Goal: Navigation & Orientation: Understand site structure

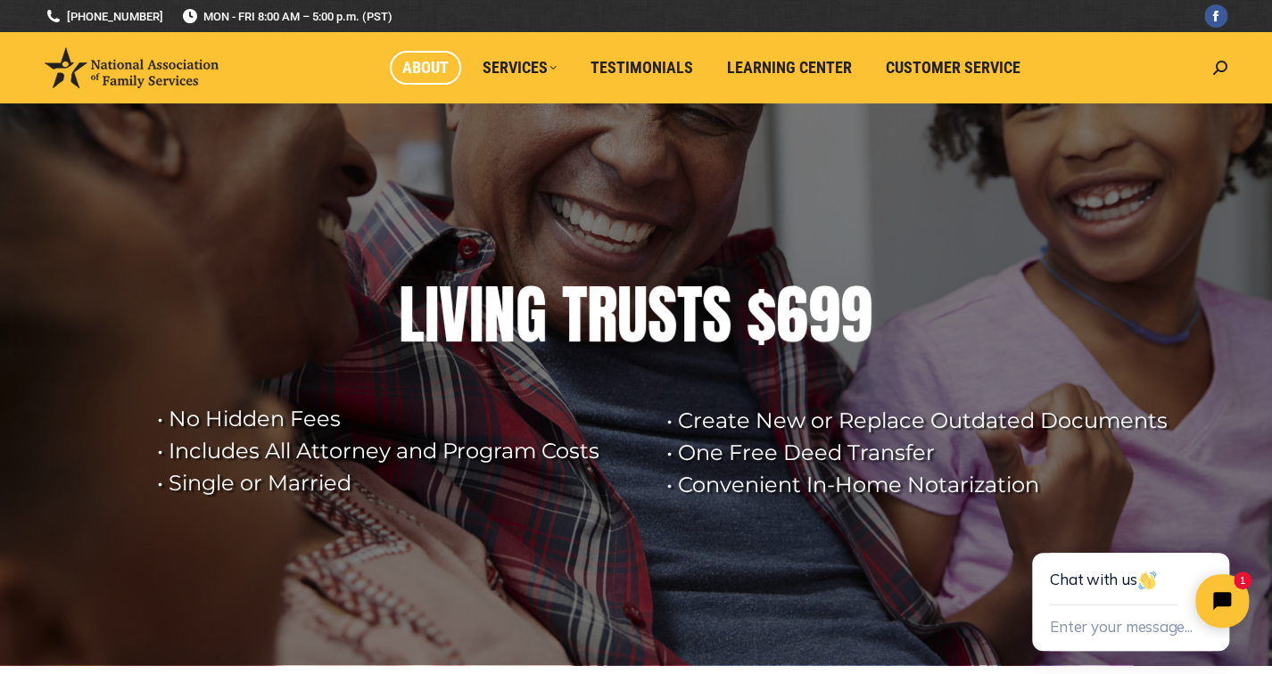
click at [437, 60] on span "About" at bounding box center [425, 68] width 46 height 20
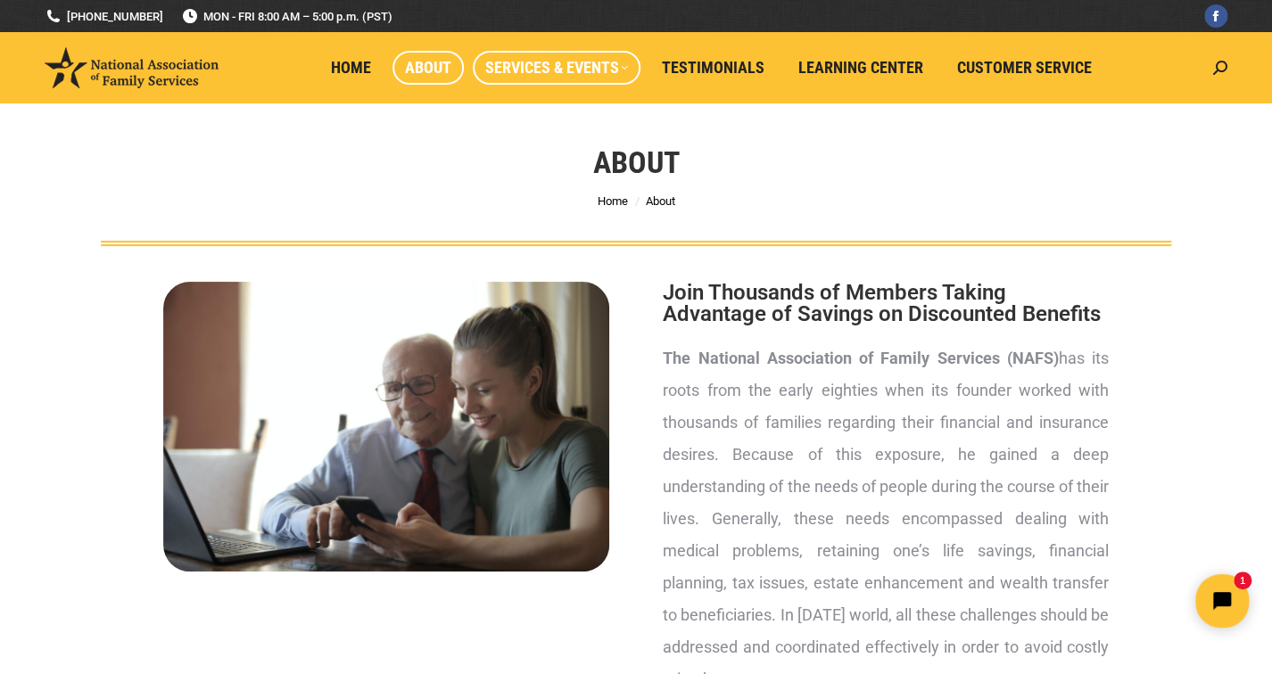
click at [615, 67] on span "Services & Events" at bounding box center [556, 68] width 143 height 20
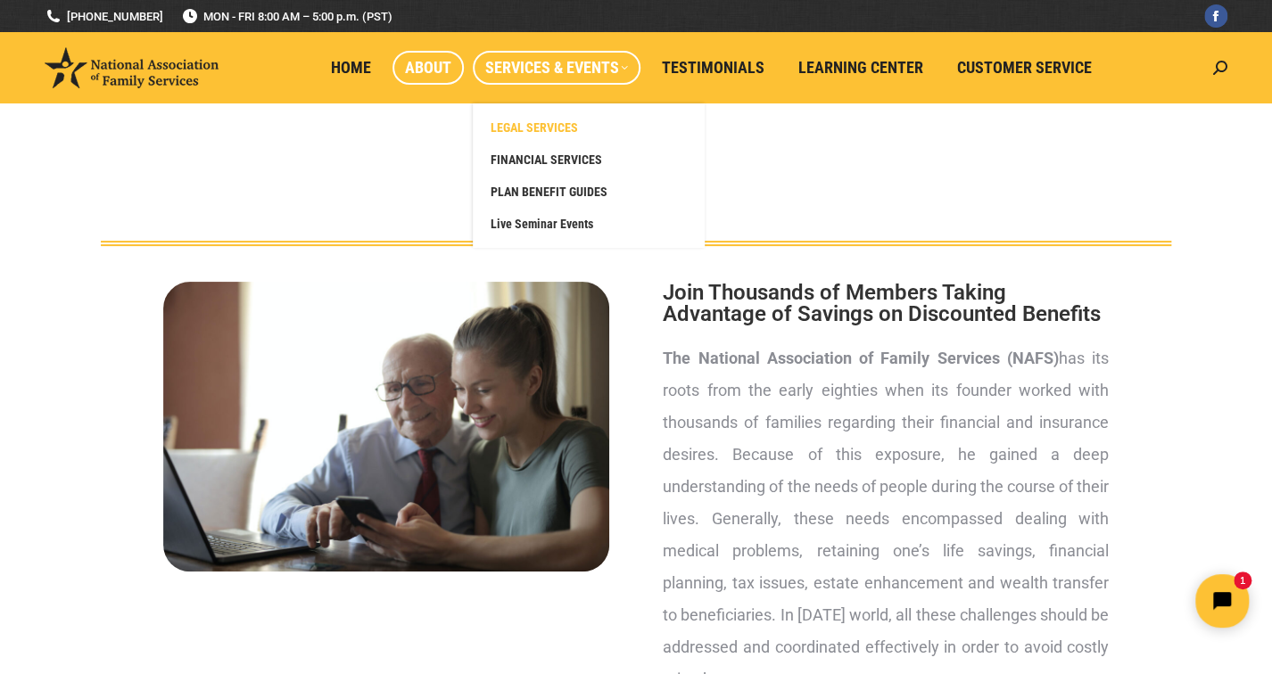
click at [569, 126] on span "LEGAL SERVICES" at bounding box center [534, 128] width 87 height 16
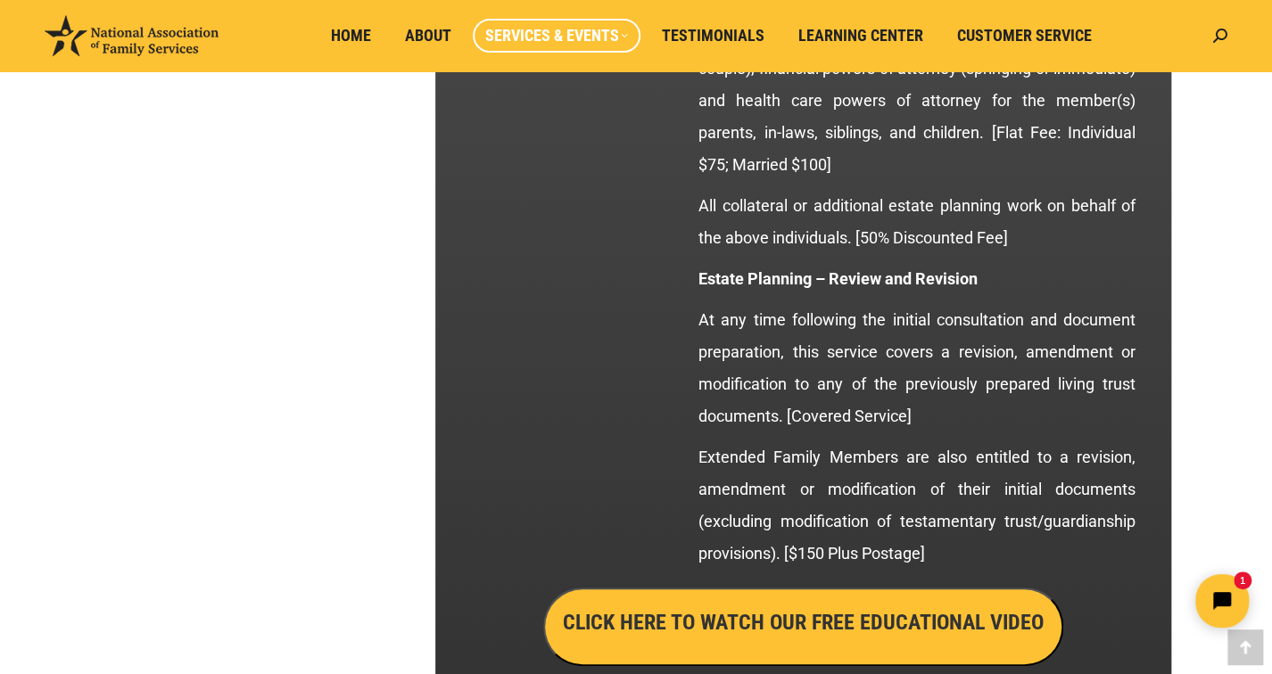
scroll to position [3032, 0]
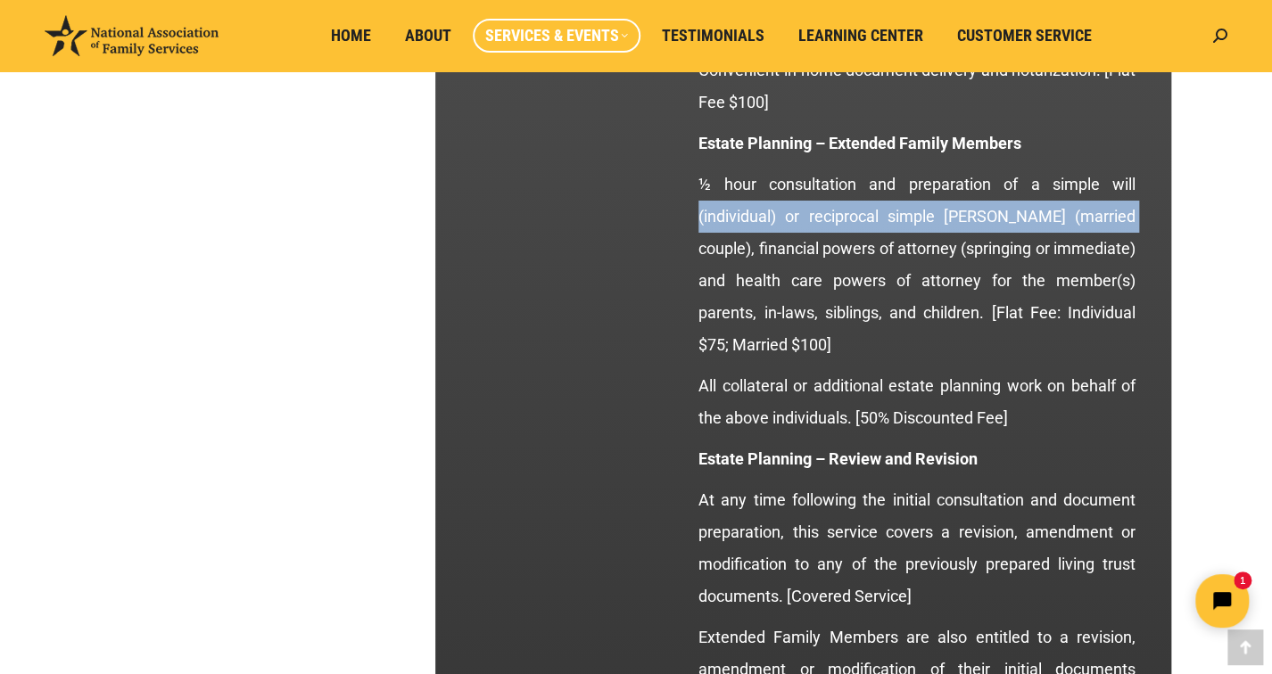
drag, startPoint x: 1270, startPoint y: 228, endPoint x: 1272, endPoint y: 207, distance: 21.5
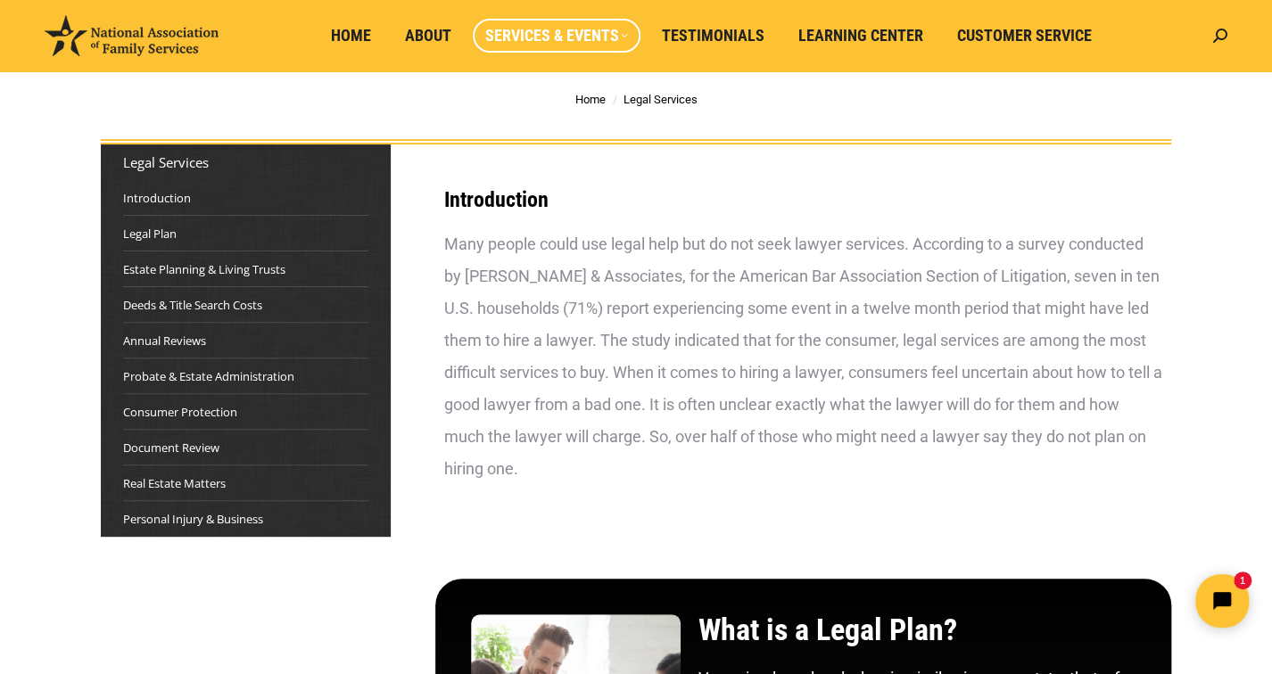
scroll to position [0, 0]
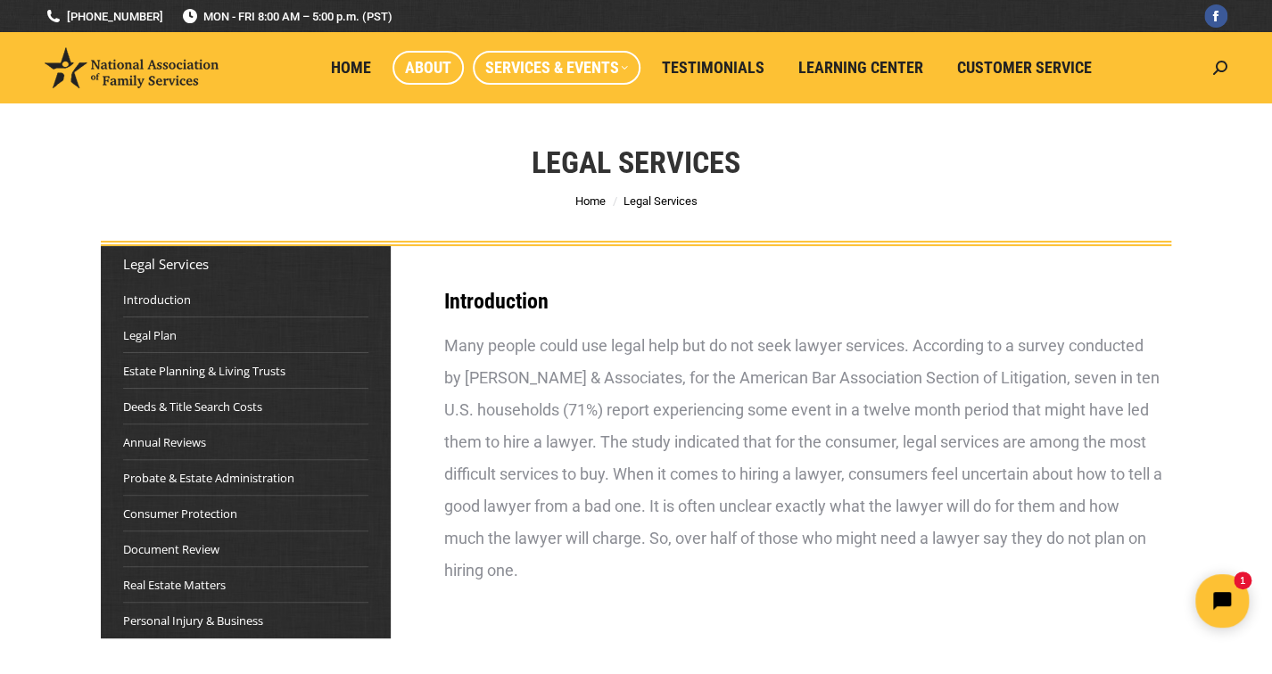
click at [433, 62] on span "About" at bounding box center [428, 68] width 46 height 20
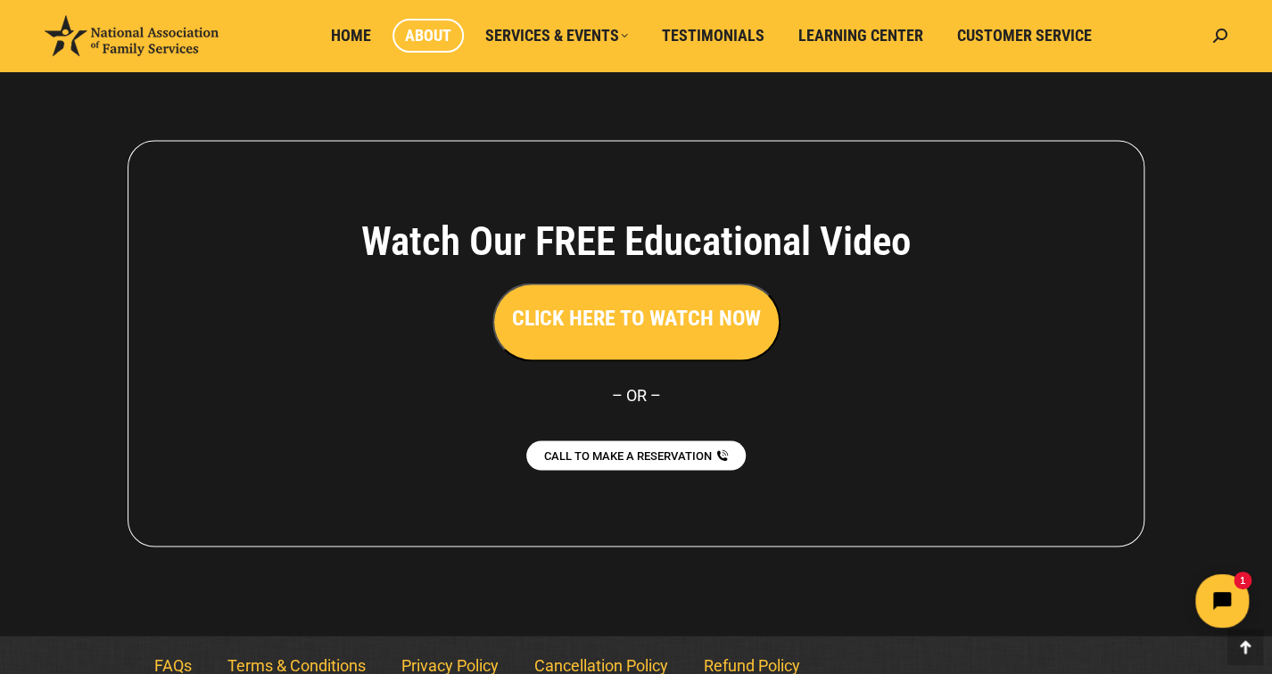
scroll to position [1364, 0]
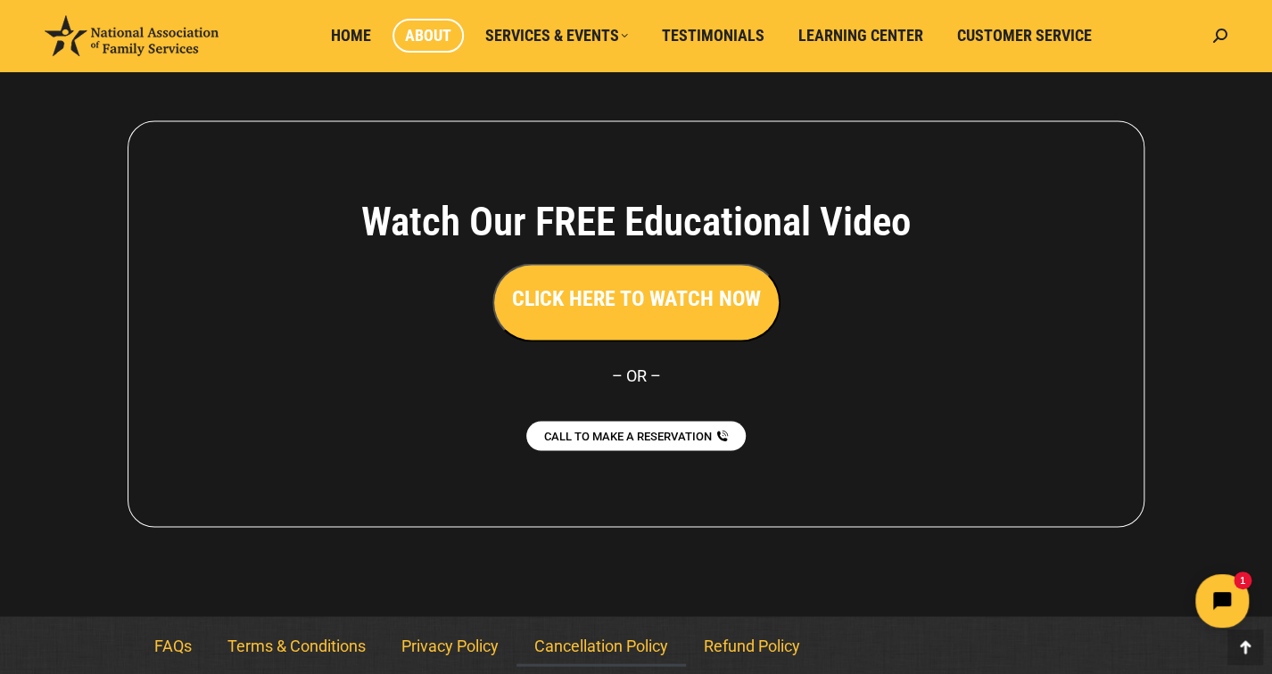
click at [627, 637] on link "Cancellation Policy" at bounding box center [600, 645] width 169 height 41
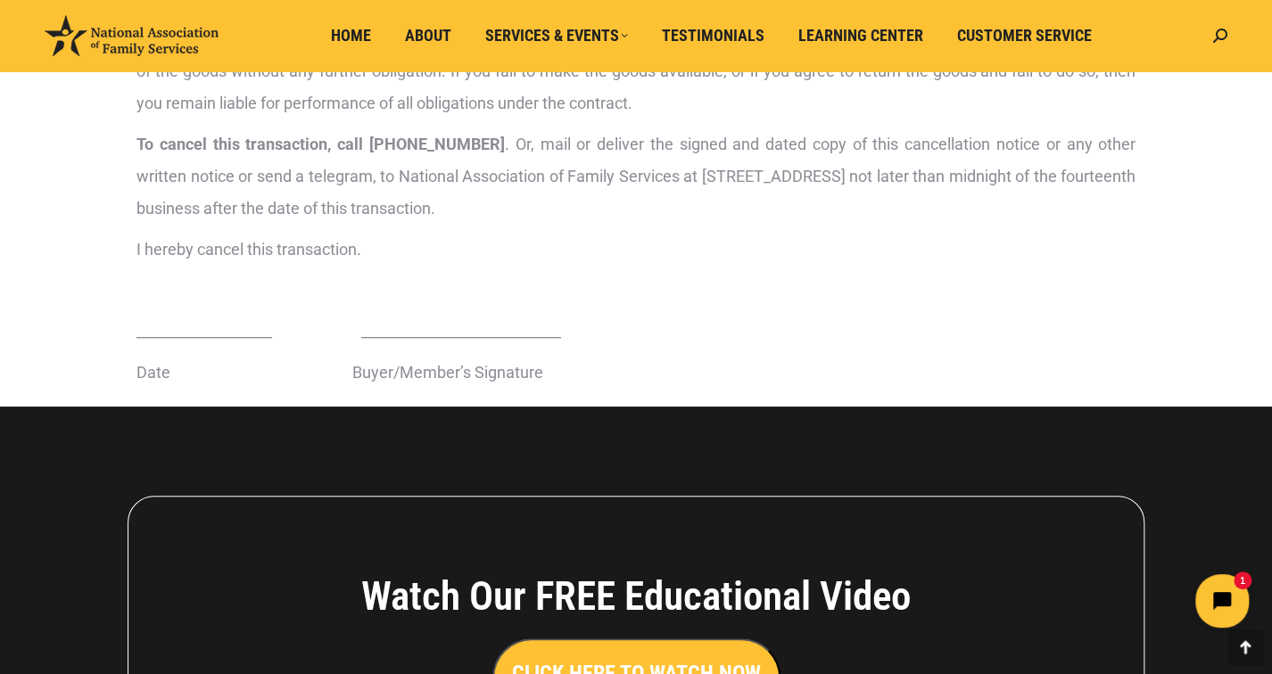
scroll to position [910, 0]
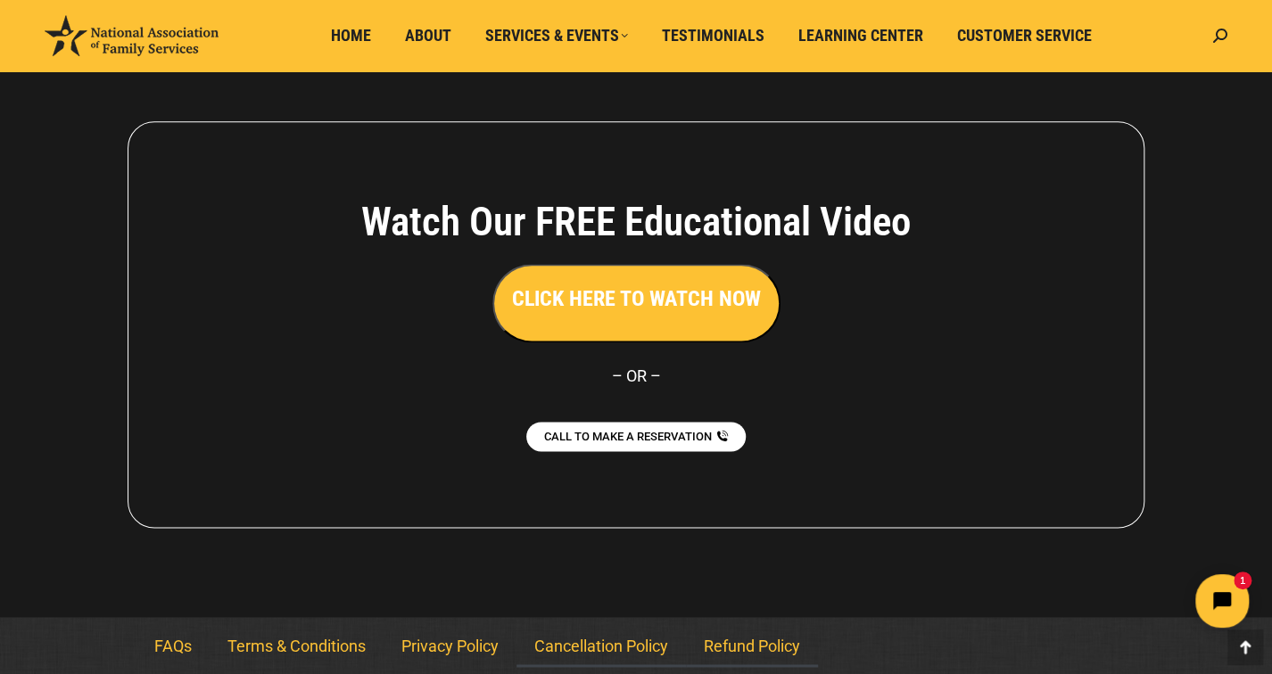
click at [724, 647] on link "Refund Policy" at bounding box center [752, 646] width 132 height 41
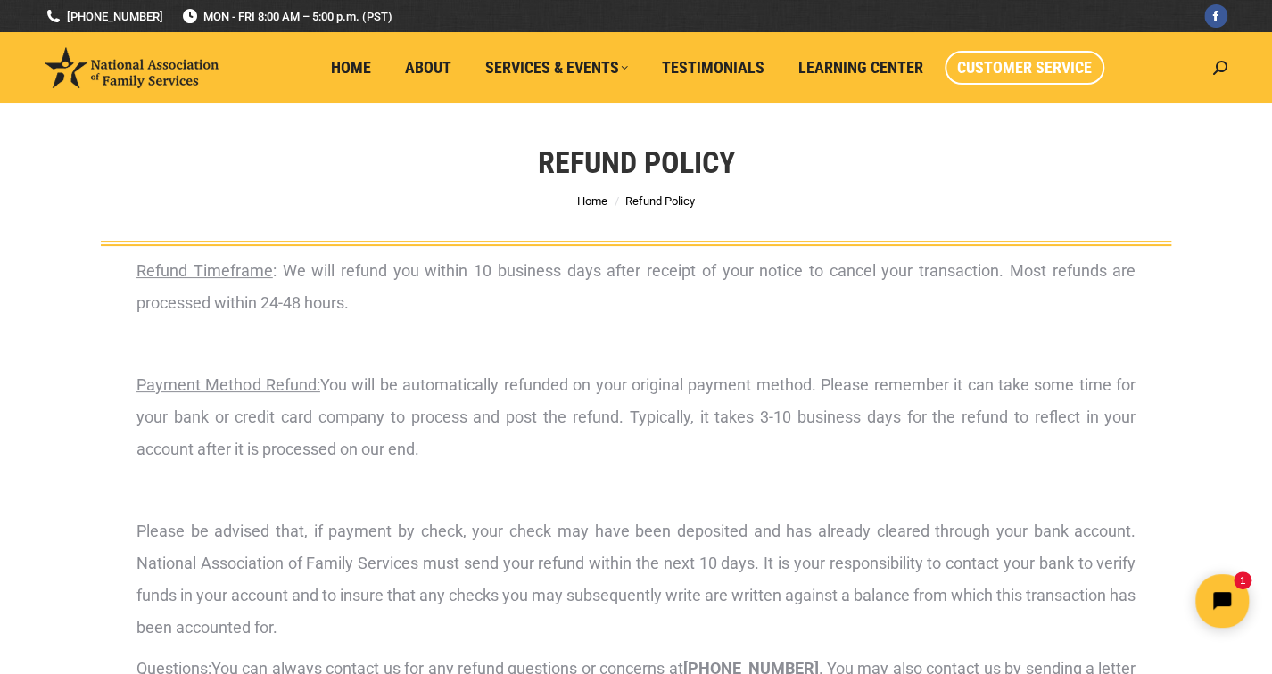
click at [1011, 64] on span "Customer Service" at bounding box center [1024, 68] width 135 height 20
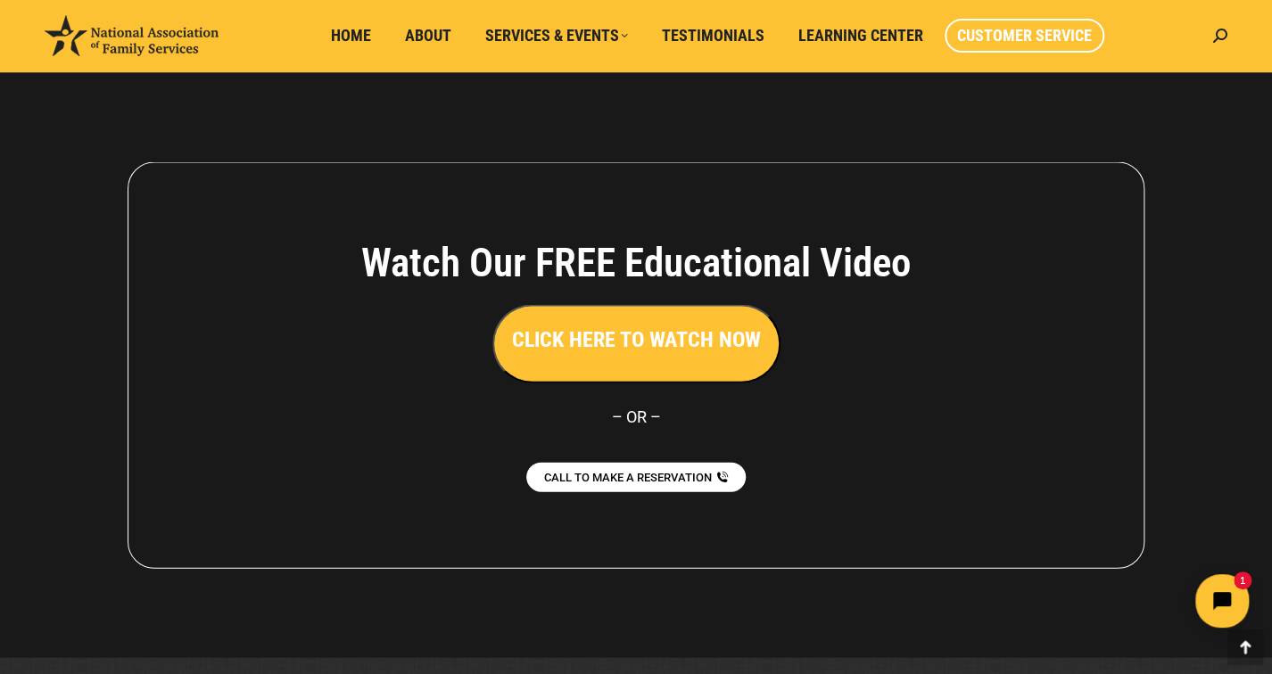
scroll to position [1605, 0]
click at [670, 331] on h3 "CLICK HERE TO WATCH NOW" at bounding box center [636, 339] width 249 height 30
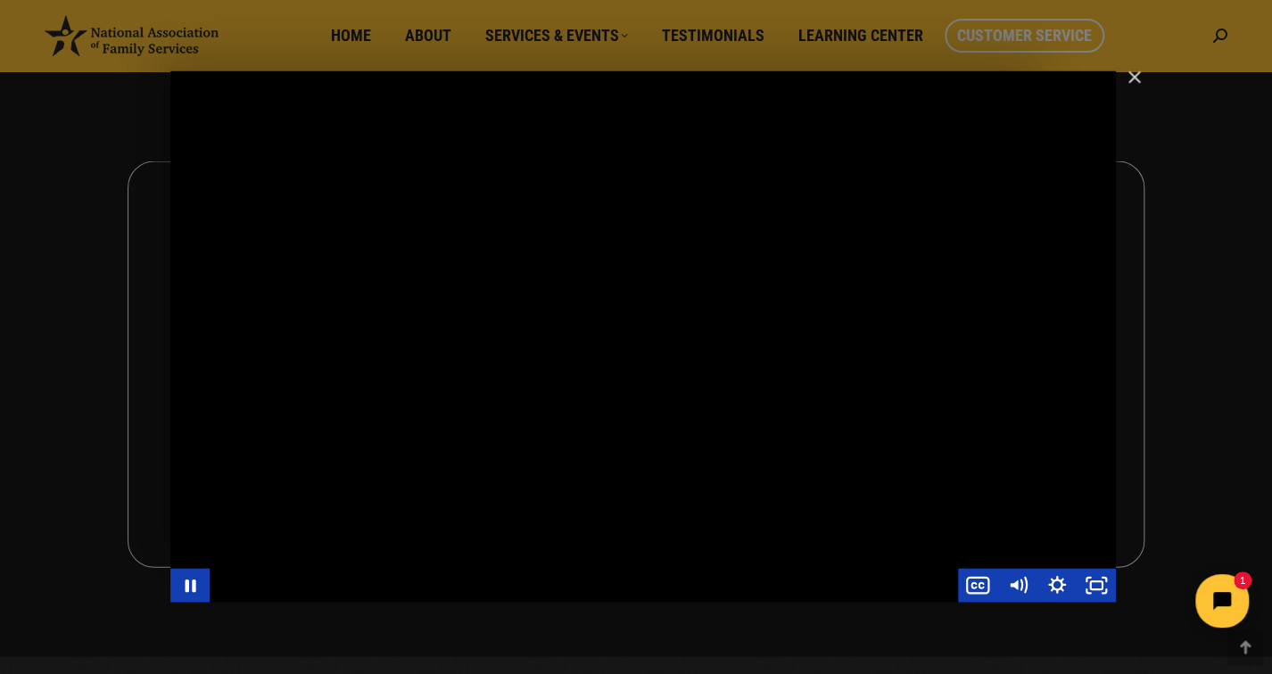
click at [257, 591] on div "Main Video - Full Webinar (Emma) Landon V1.4" at bounding box center [584, 586] width 748 height 34
click at [350, 524] on div "Main Video - Full Webinar (Emma) Landon V1.4" at bounding box center [642, 337] width 945 height 532
click at [363, 524] on div "Main Video - Full Webinar (Emma) Landon V1.4" at bounding box center [642, 337] width 945 height 532
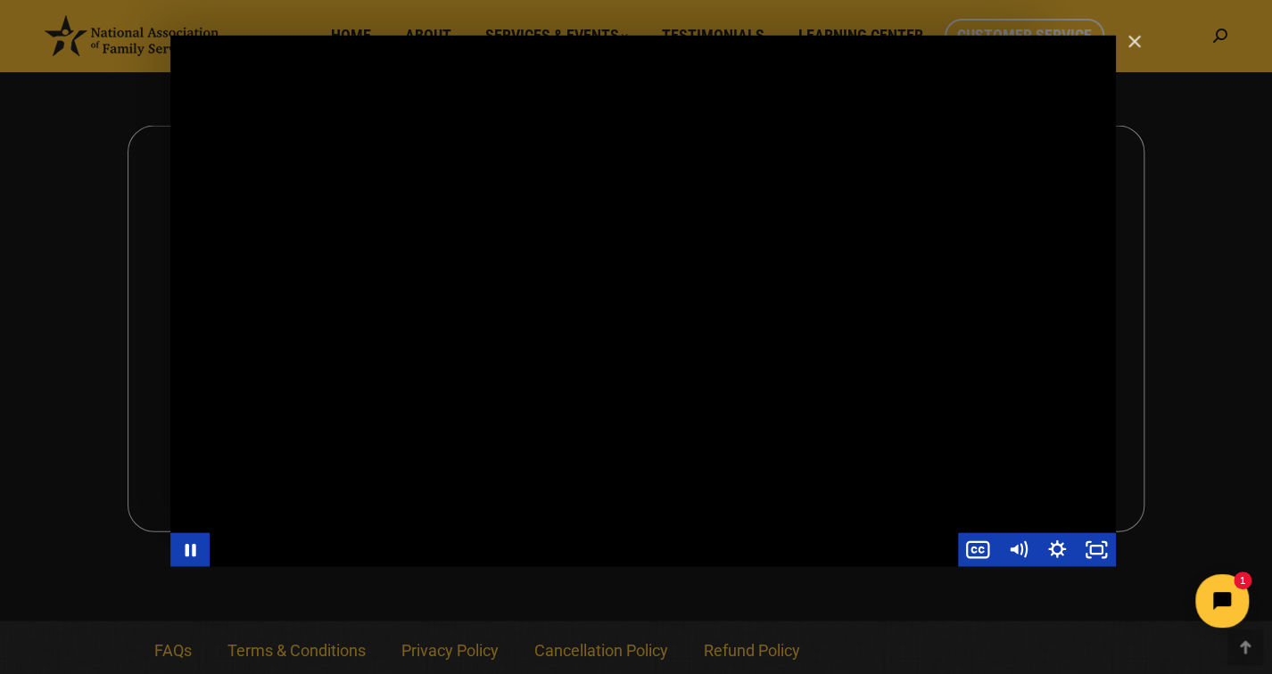
scroll to position [1647, 0]
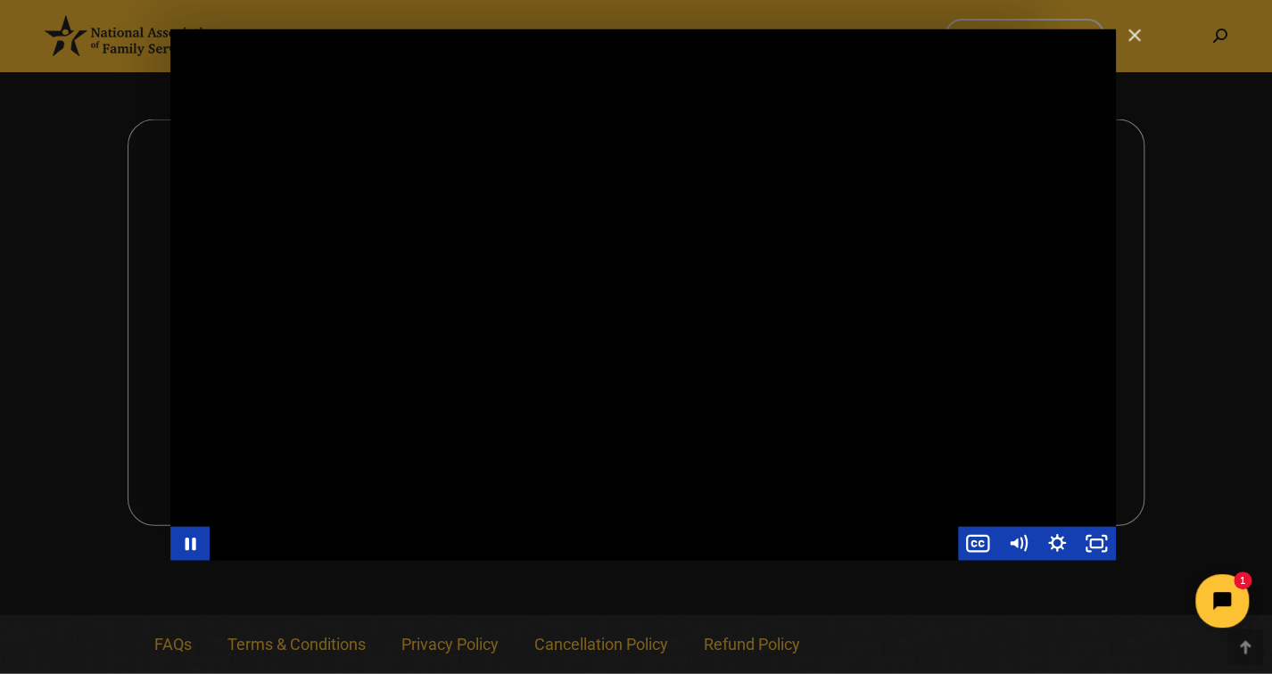
drag, startPoint x: 985, startPoint y: 462, endPoint x: 1016, endPoint y: 459, distance: 31.3
click at [1015, 459] on div "Main Video - Full Webinar (Emma) Landon V1.4" at bounding box center [642, 295] width 945 height 532
click at [924, 445] on div "Main Video - Full Webinar (Emma) Landon V1.4" at bounding box center [642, 295] width 945 height 532
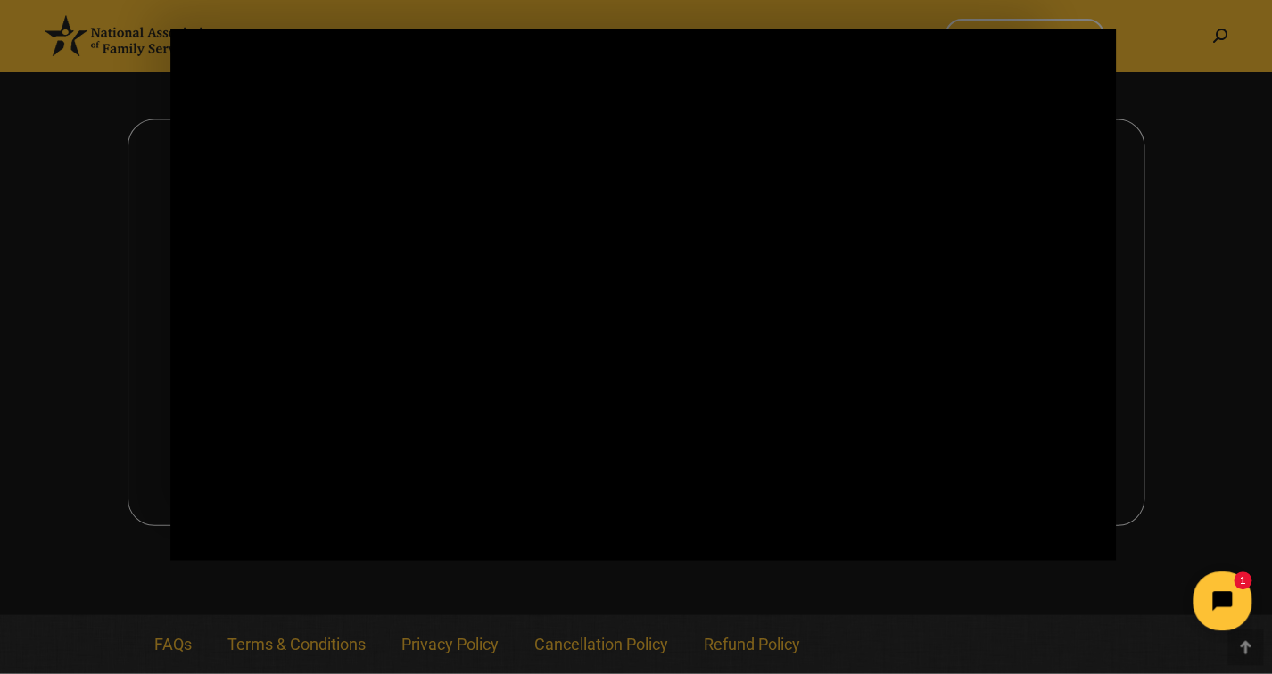
click at [1226, 592] on icon "Open chat widget" at bounding box center [1232, 602] width 28 height 28
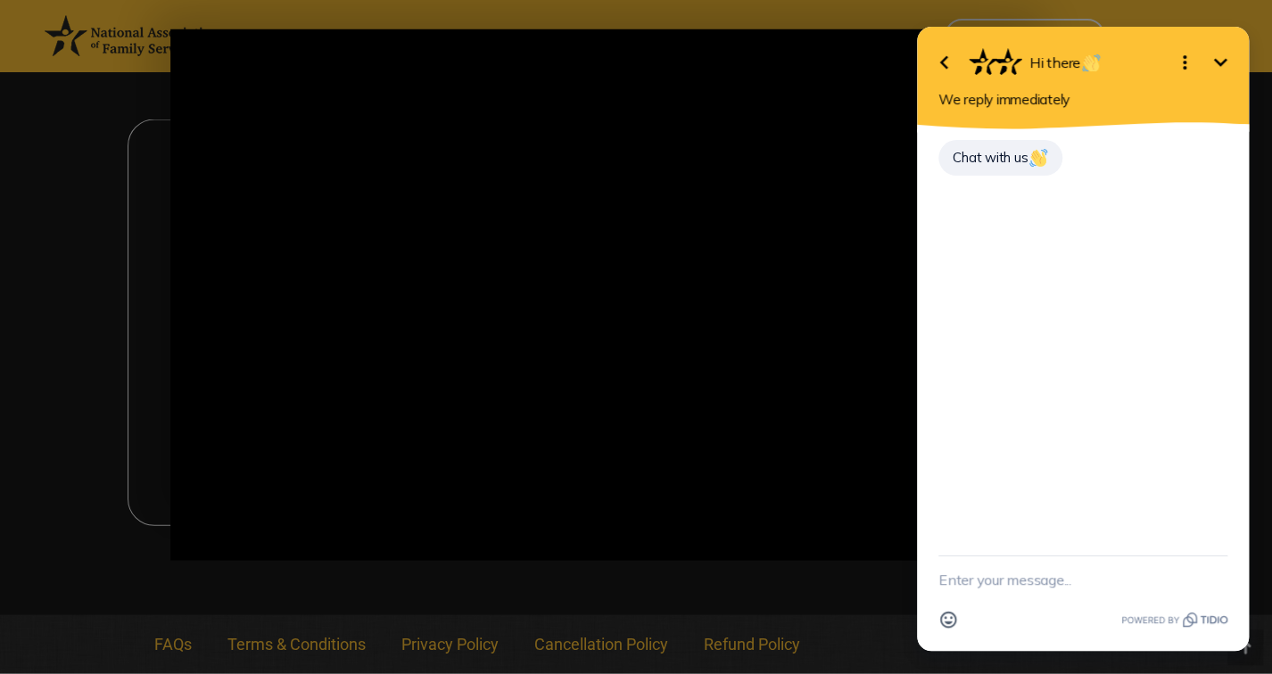
click html "Go back Hi there Minimize Open options We reply immediately Chat with us Emoji"
click at [718, 509] on div "Main Video - Full Webinar (Emma) Landon V1.4" at bounding box center [642, 295] width 945 height 532
click at [760, 347] on div "Main Video - Full Webinar (Emma) Landon V1.4" at bounding box center [642, 295] width 945 height 532
click at [937, 64] on icon "button" at bounding box center [943, 62] width 21 height 21
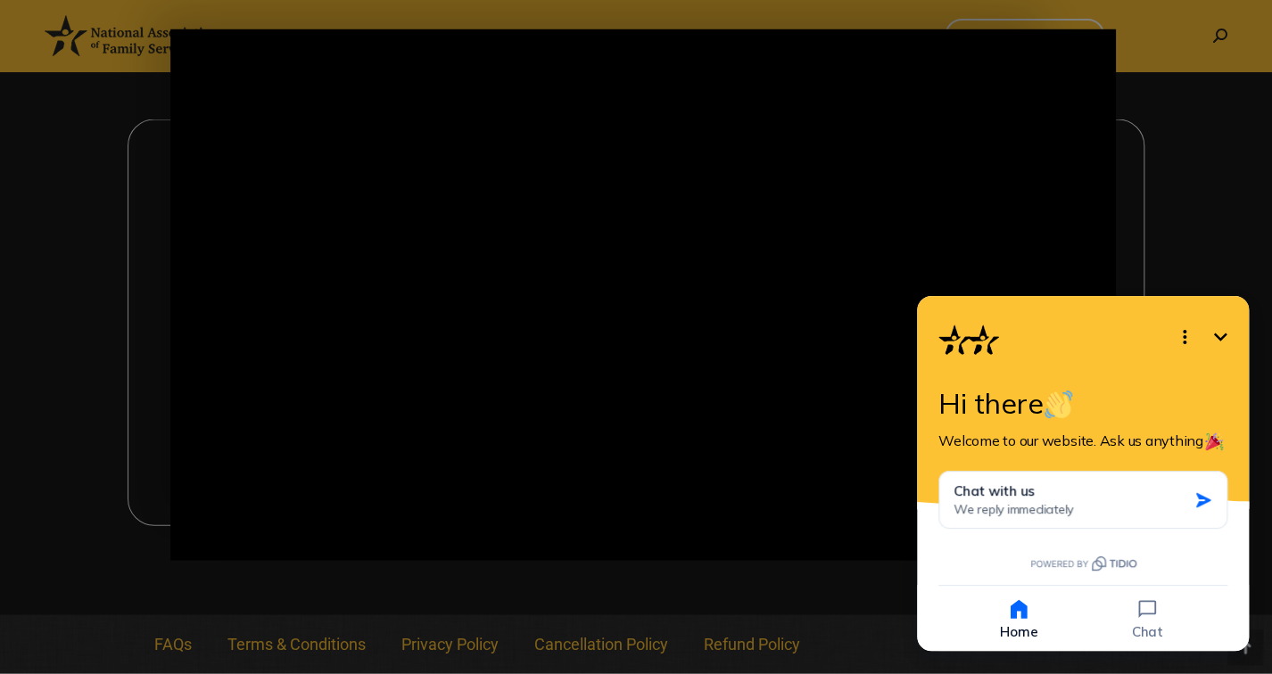
click at [1219, 336] on icon "Minimize" at bounding box center [1219, 336] width 21 height 21
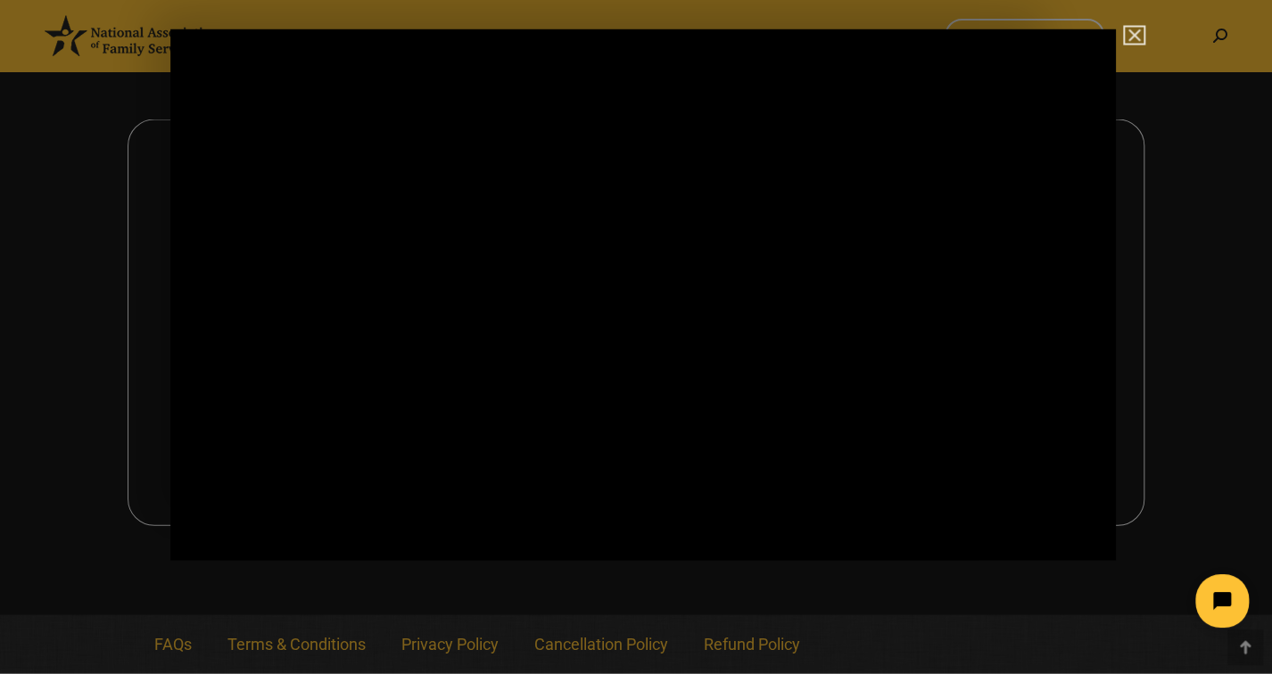
click at [1129, 37] on img "Close" at bounding box center [1126, 44] width 30 height 30
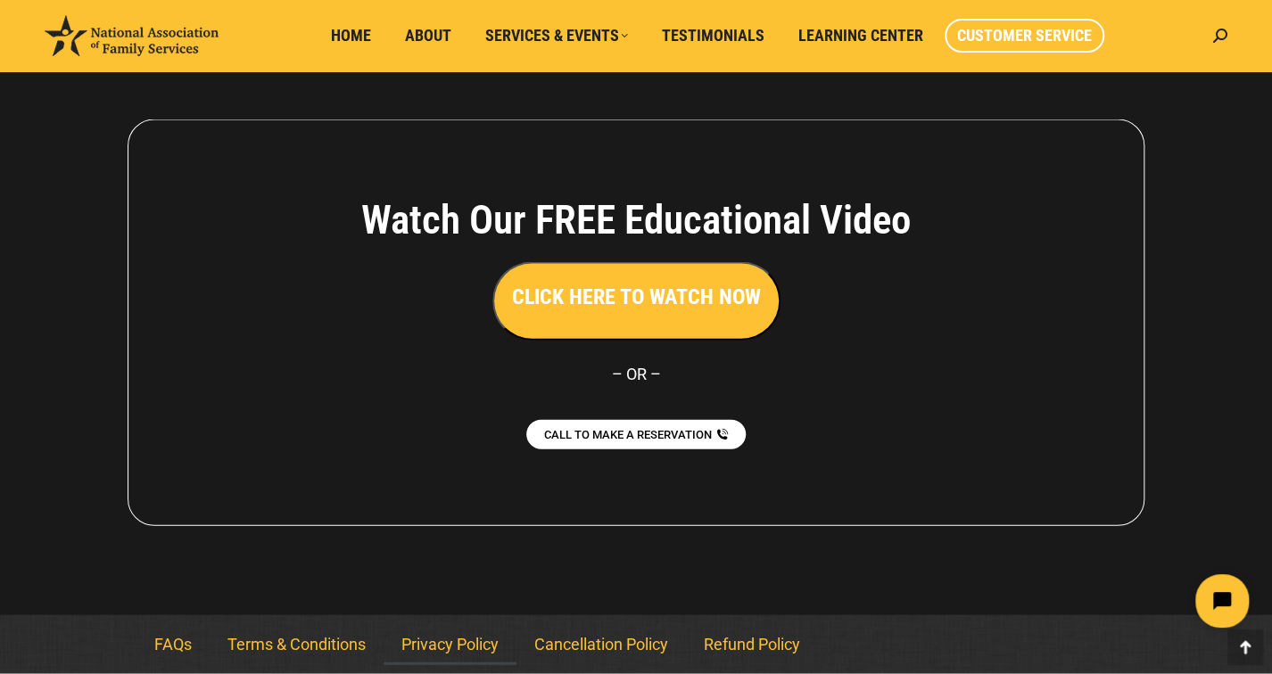
click at [450, 641] on link "Privacy Policy" at bounding box center [450, 644] width 133 height 41
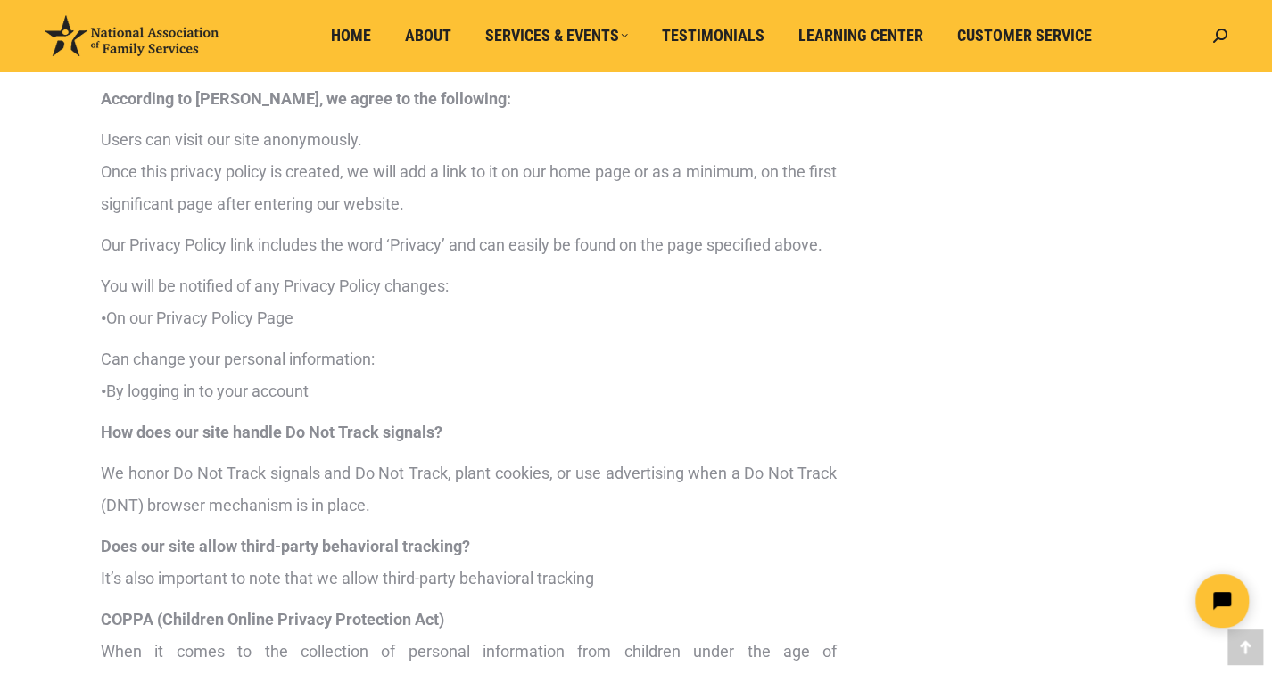
scroll to position [3568, 0]
